Goal: Task Accomplishment & Management: Use online tool/utility

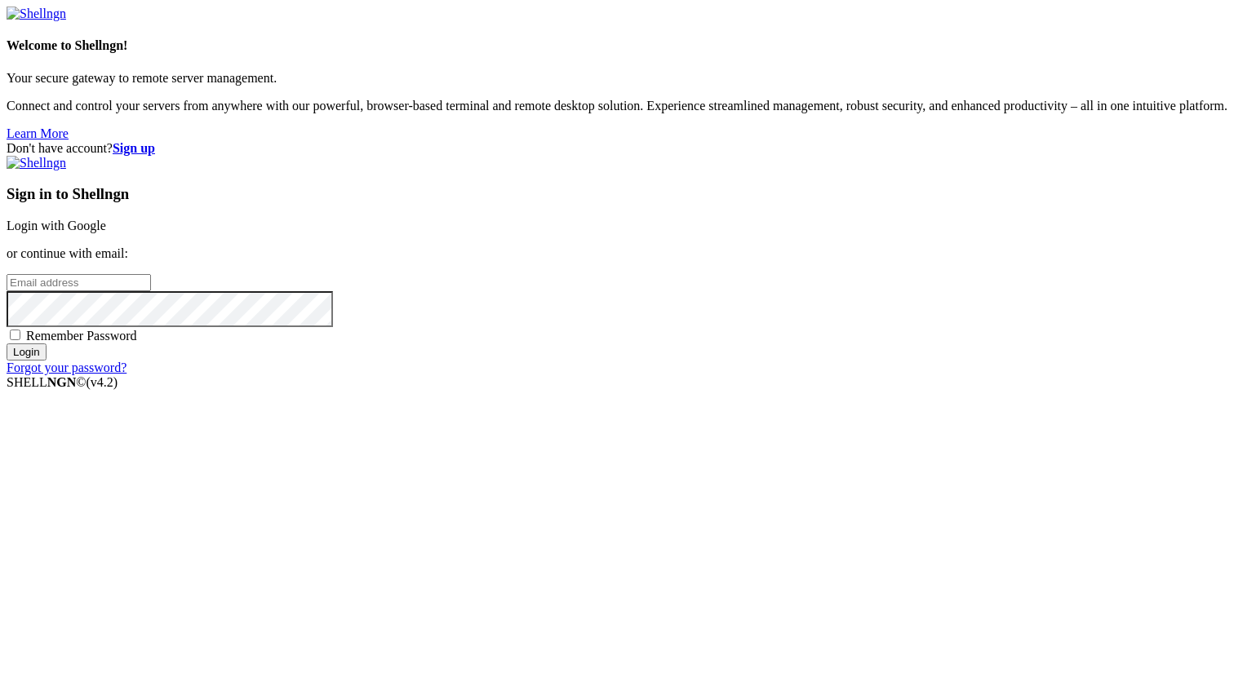
click at [151, 291] on input "email" at bounding box center [79, 282] width 144 height 17
type input "[PERSON_NAME][EMAIL_ADDRESS][DOMAIN_NAME]"
click at [7, 344] on input "Login" at bounding box center [27, 352] width 40 height 17
click at [47, 375] on input "Login" at bounding box center [27, 366] width 40 height 17
click at [634, 361] on div "Don't have account? Sign up Sign in to Shellngn Login with Google or continue w…" at bounding box center [617, 265] width 1221 height 249
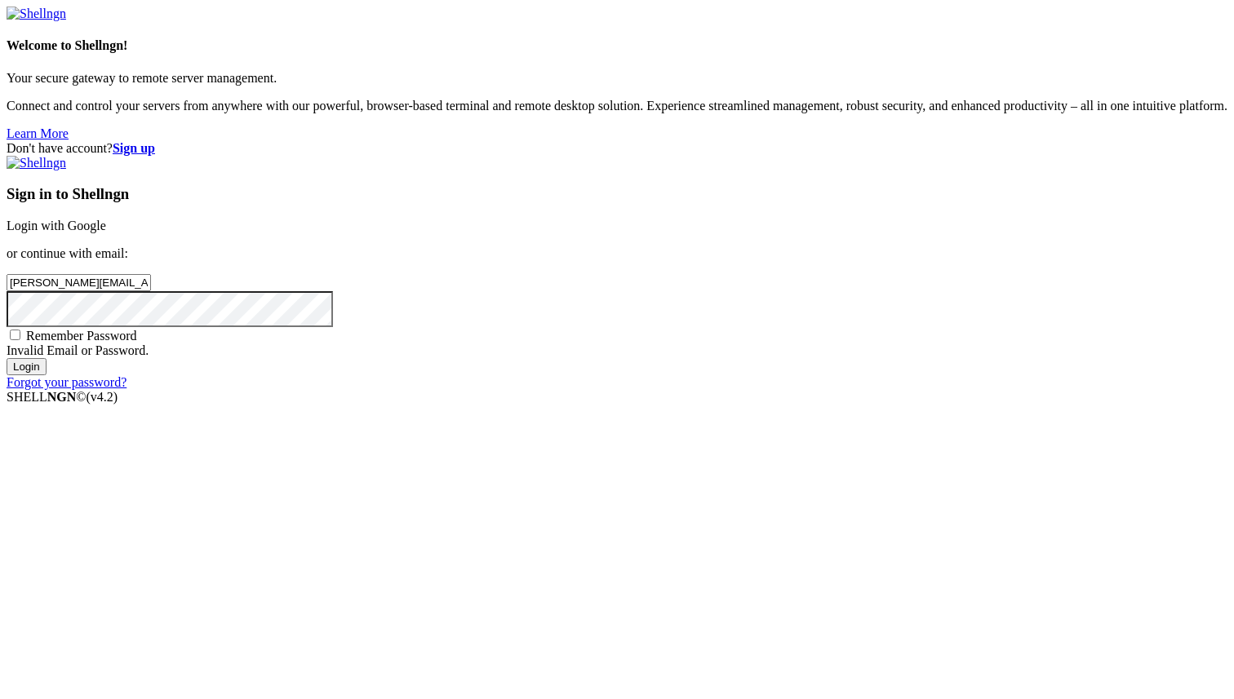
click at [7, 358] on input "Login" at bounding box center [27, 366] width 40 height 17
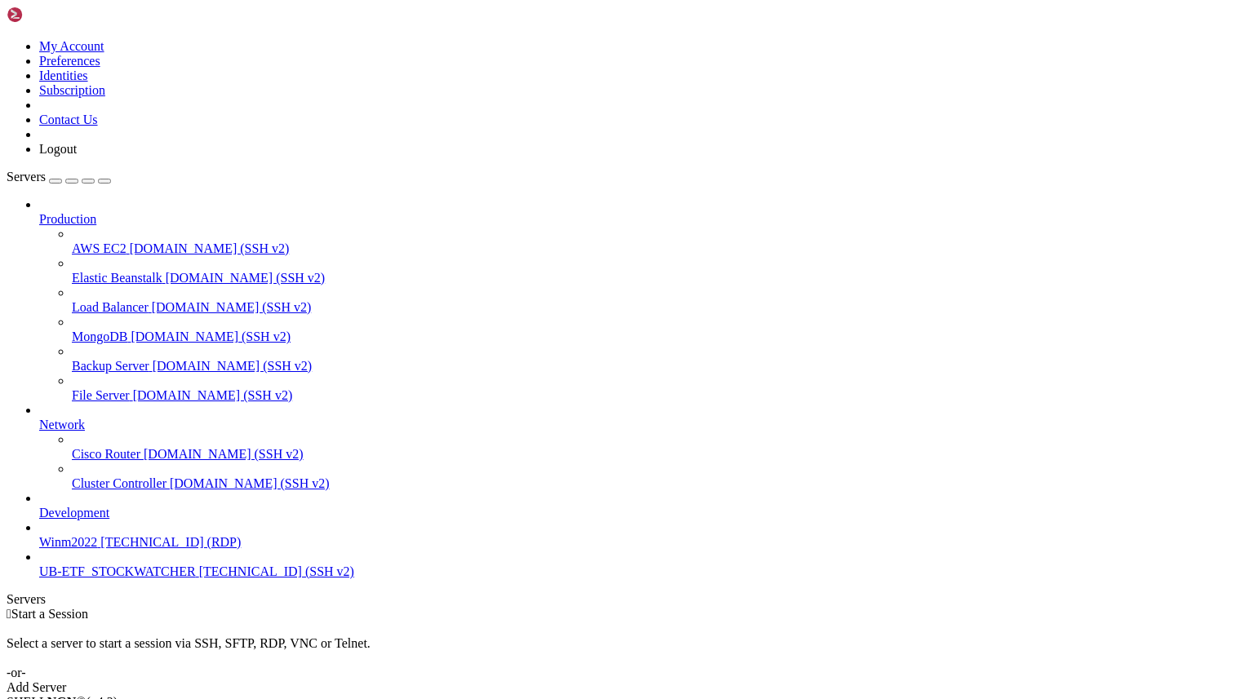
click at [135, 579] on span "UB-ETF_STOCKWATCHER" at bounding box center [117, 572] width 157 height 14
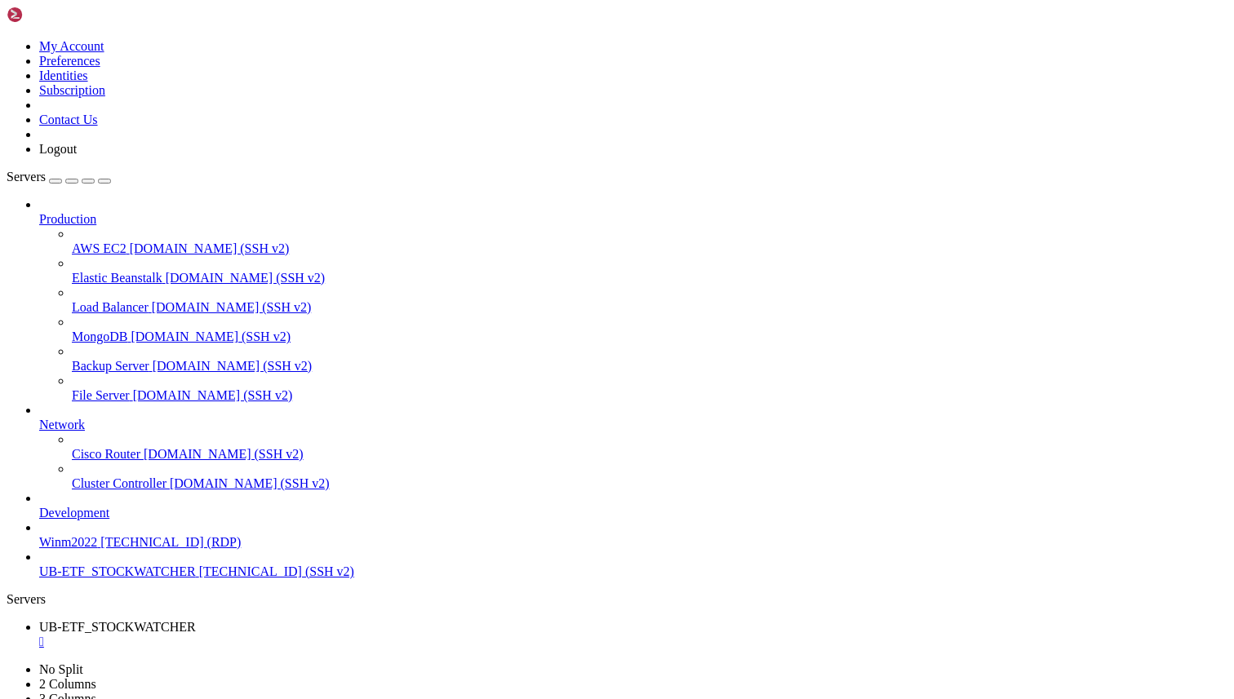
scroll to position [353, 0]
